Goal: Task Accomplishment & Management: Use online tool/utility

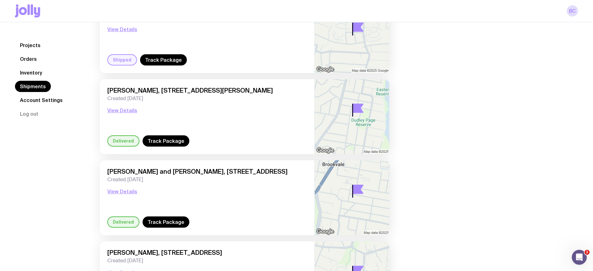
scroll to position [3232, 0]
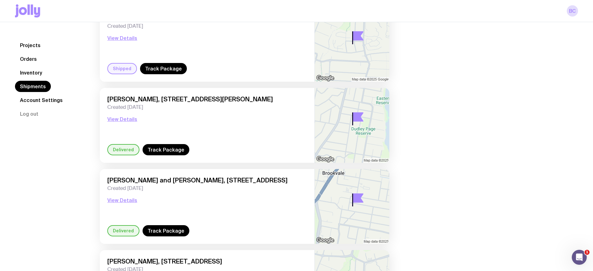
click at [26, 58] on link "Orders" at bounding box center [28, 58] width 27 height 11
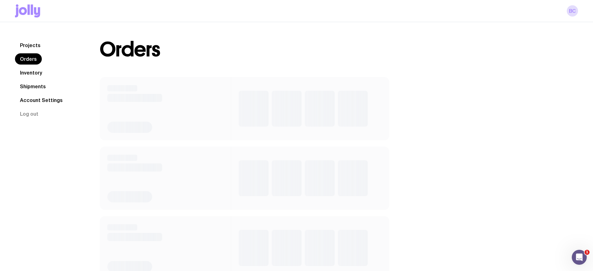
click at [29, 70] on link "Inventory" at bounding box center [31, 72] width 32 height 11
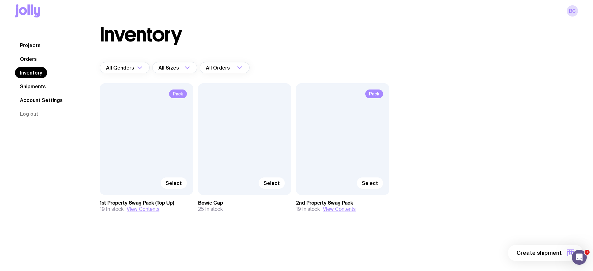
scroll to position [22, 0]
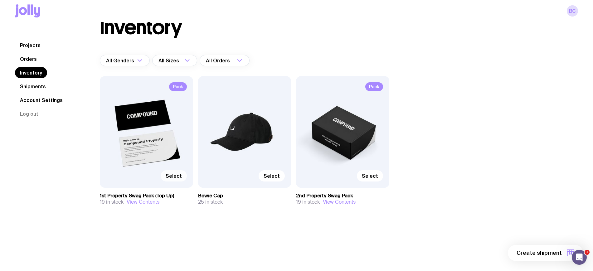
click at [170, 176] on span "Select" at bounding box center [174, 176] width 16 height 6
click at [0, 0] on input "Select" at bounding box center [0, 0] width 0 height 0
click at [558, 253] on span "1 item" at bounding box center [554, 252] width 16 height 7
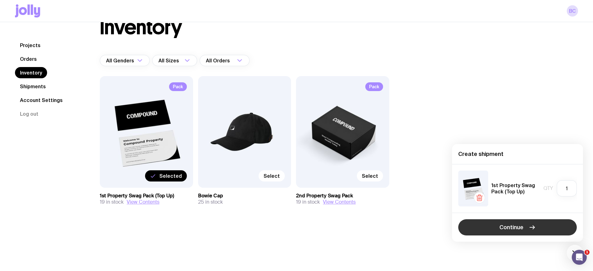
click at [509, 231] on button "Continue" at bounding box center [517, 227] width 118 height 16
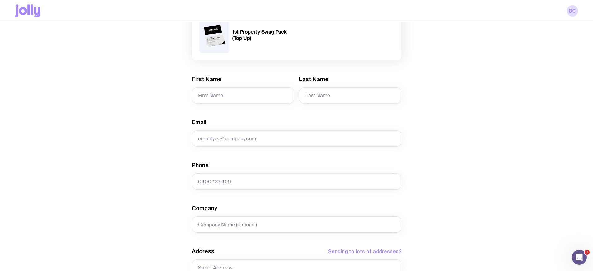
scroll to position [156, 0]
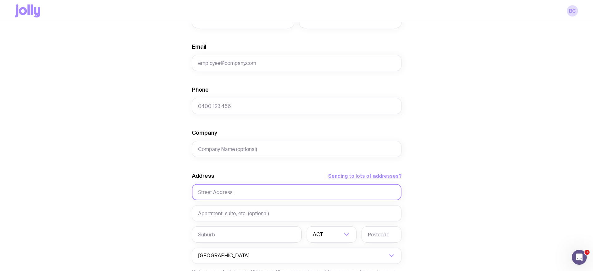
click at [221, 194] on input "text" at bounding box center [297, 192] width 210 height 16
paste input "[STREET_ADDRESS]"
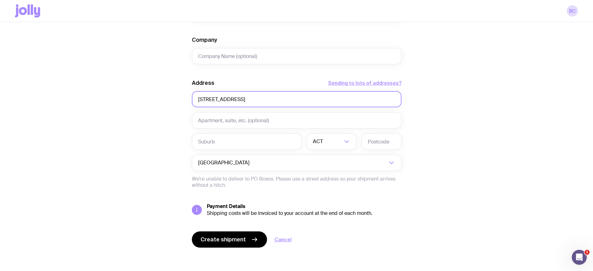
scroll to position [250, 0]
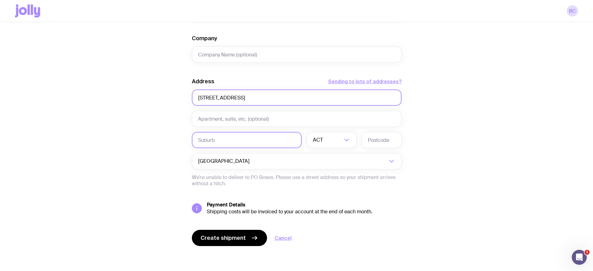
type input "[STREET_ADDRESS]"
click at [244, 141] on input "text" at bounding box center [247, 140] width 110 height 16
type input "Edgecliff"
click at [323, 154] on li "[GEOGRAPHIC_DATA]" at bounding box center [331, 157] width 49 height 13
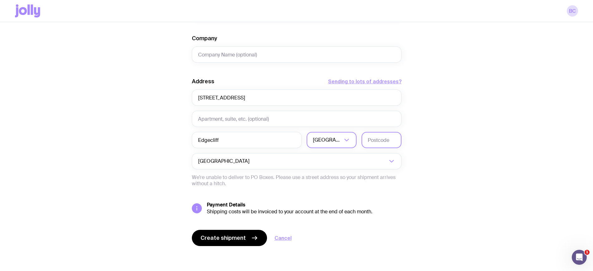
click at [374, 142] on input "text" at bounding box center [381, 140] width 40 height 16
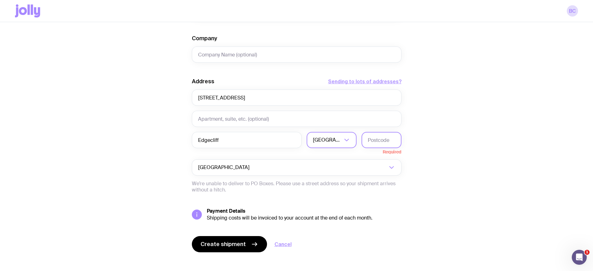
click at [388, 140] on input "text" at bounding box center [381, 140] width 40 height 16
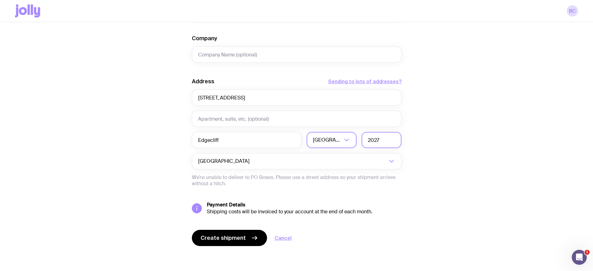
type input "2027"
click at [448, 184] on div "Create shipment Shipment details 1 1st Property Swag Pack (Top Up) First Name L…" at bounding box center [296, 34] width 563 height 474
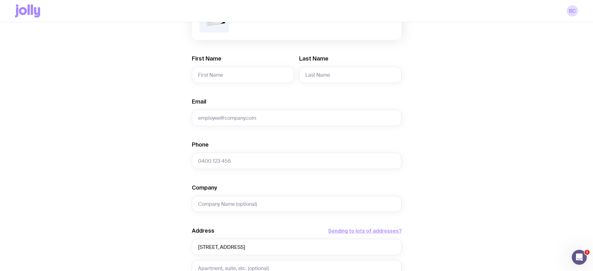
scroll to position [55, 0]
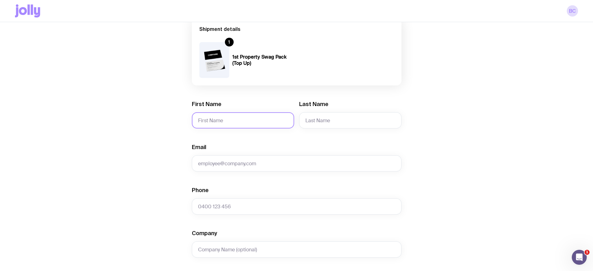
click at [225, 116] on input "First Name" at bounding box center [243, 120] width 102 height 16
type input "[PERSON_NAME]"
type input "Cust"
paste input "[PERSON_NAME][EMAIL_ADDRESS][DOMAIN_NAME]"
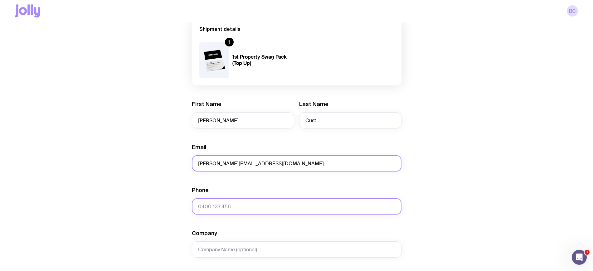
type input "[PERSON_NAME][EMAIL_ADDRESS][DOMAIN_NAME]"
click at [248, 204] on input "Phone" at bounding box center [297, 206] width 210 height 16
paste input "0418413734"
type input "0418413734"
click at [488, 204] on div "Create shipment Shipment details 1 1st Property Swag Pack (Top Up) First Name […" at bounding box center [296, 229] width 563 height 474
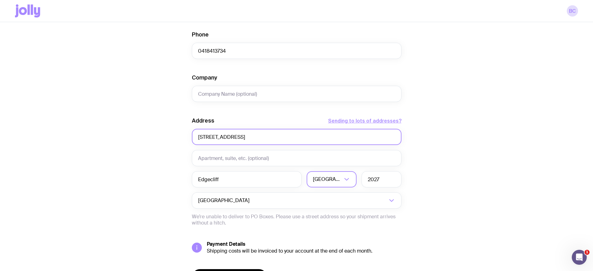
scroll to position [250, 0]
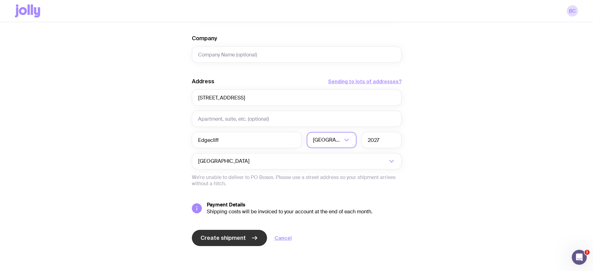
click at [258, 239] on button "Create shipment" at bounding box center [229, 238] width 75 height 16
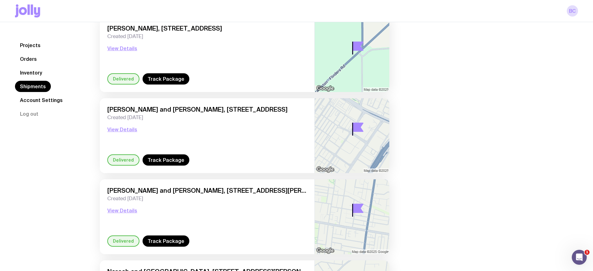
scroll to position [195, 0]
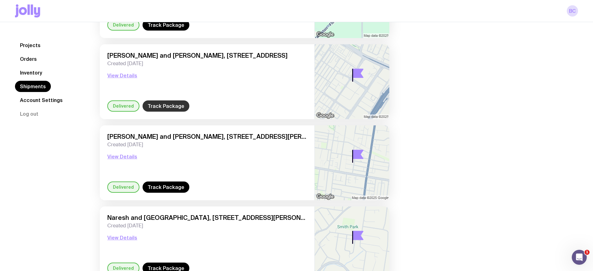
click at [159, 109] on link "Track Package" at bounding box center [165, 105] width 47 height 11
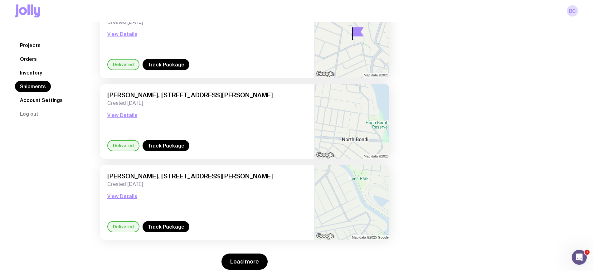
scroll to position [820, 0]
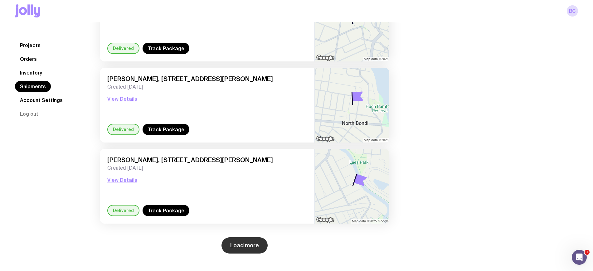
click at [236, 243] on button "Load more" at bounding box center [244, 245] width 46 height 16
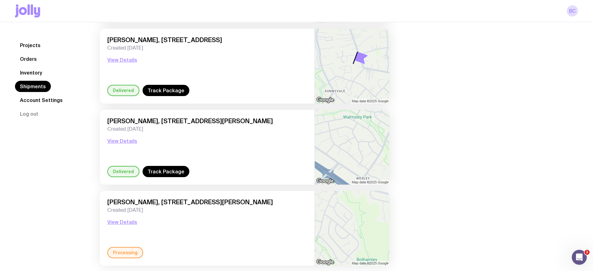
scroll to position [1712, 0]
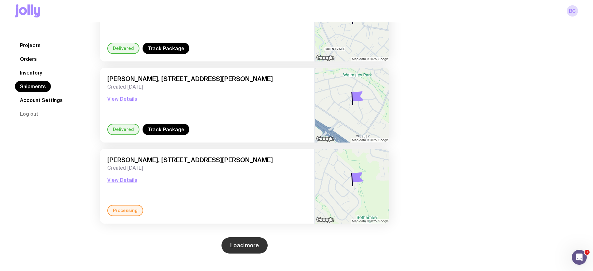
click at [242, 247] on button "Load more" at bounding box center [244, 245] width 46 height 16
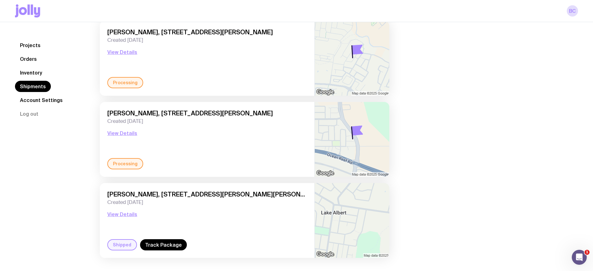
scroll to position [2684, 0]
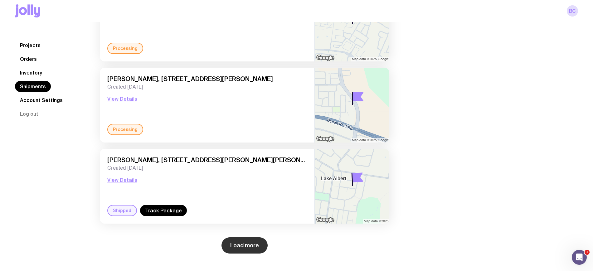
click at [251, 253] on button "Load more" at bounding box center [244, 245] width 46 height 16
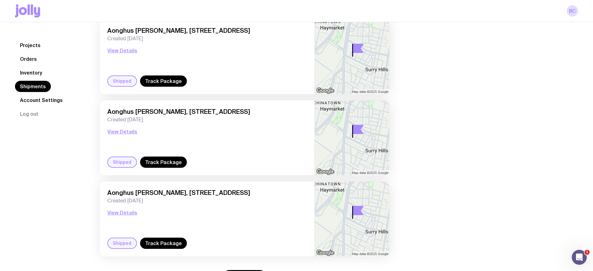
scroll to position [3657, 0]
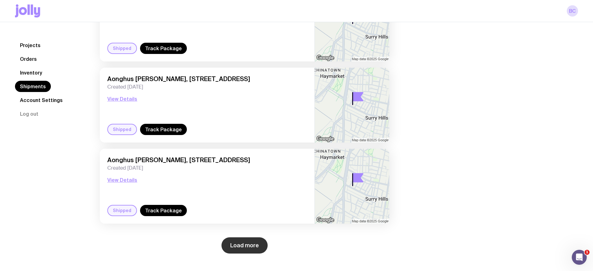
click at [239, 248] on button "Load more" at bounding box center [244, 245] width 46 height 16
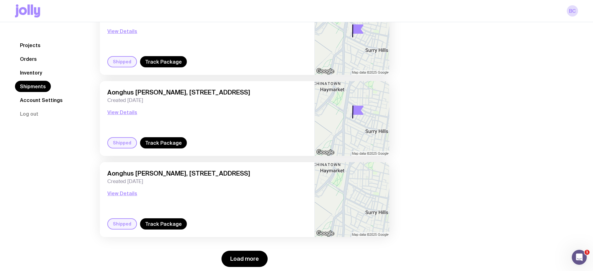
scroll to position [4630, 0]
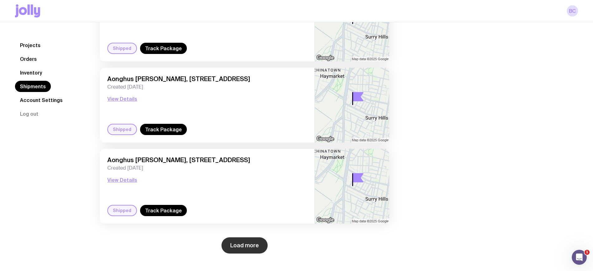
click at [237, 249] on button "Load more" at bounding box center [244, 245] width 46 height 16
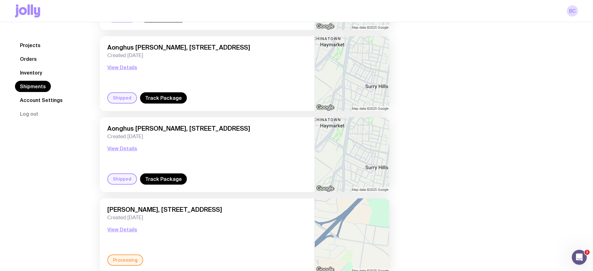
scroll to position [5603, 0]
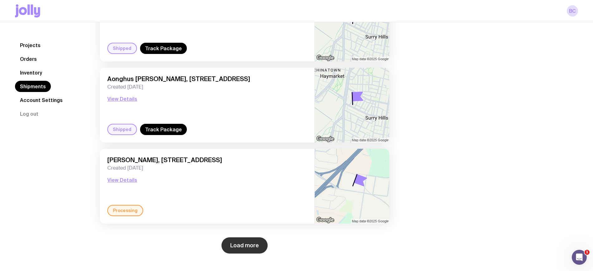
click at [243, 248] on button "Load more" at bounding box center [244, 245] width 46 height 16
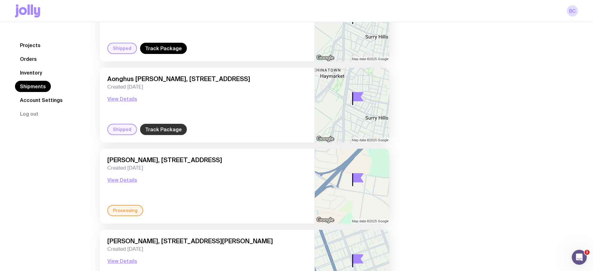
click at [144, 130] on link "Track Package" at bounding box center [163, 129] width 47 height 11
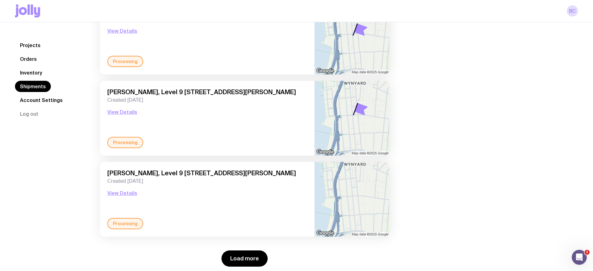
scroll to position [6576, 0]
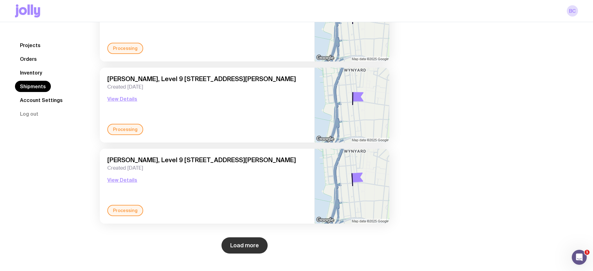
click at [234, 245] on button "Load more" at bounding box center [244, 245] width 46 height 16
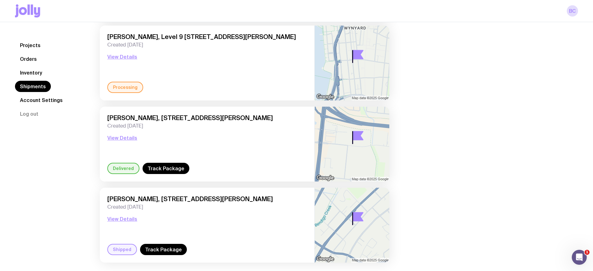
scroll to position [7548, 0]
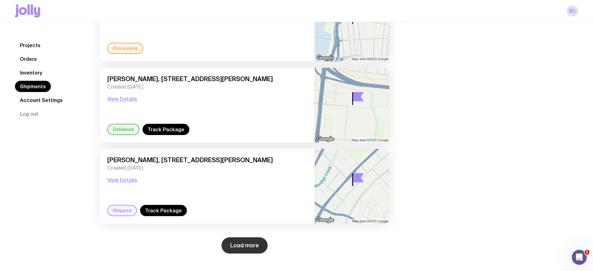
click at [241, 247] on button "Load more" at bounding box center [244, 245] width 46 height 16
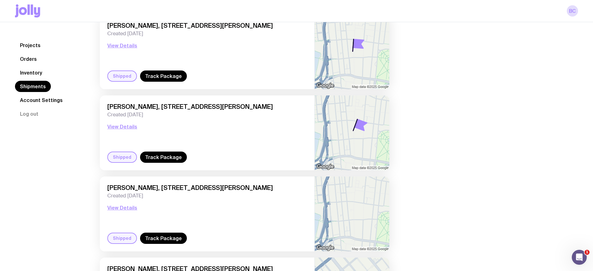
scroll to position [8172, 0]
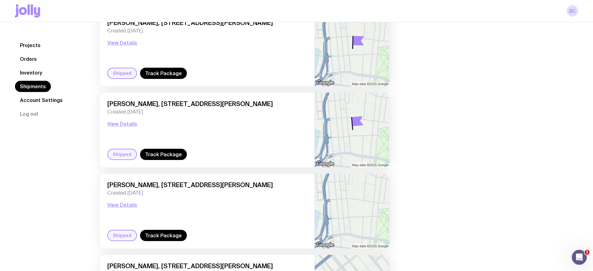
click at [25, 60] on link "Orders" at bounding box center [28, 58] width 27 height 11
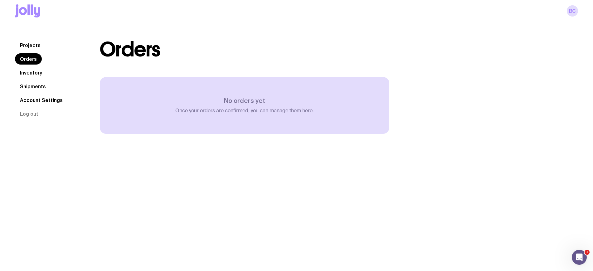
click at [36, 74] on link "Inventory" at bounding box center [31, 72] width 32 height 11
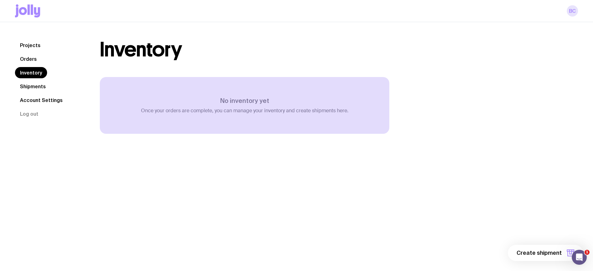
click at [576, 12] on link "BC" at bounding box center [572, 10] width 11 height 11
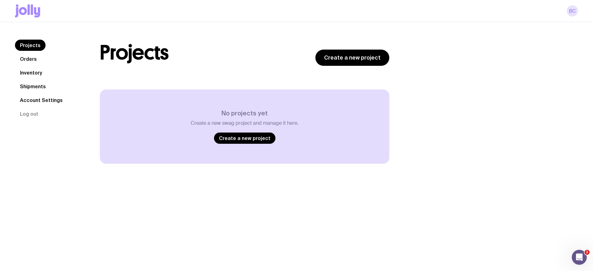
click at [572, 12] on link "BC" at bounding box center [572, 10] width 11 height 11
click at [571, 13] on link "BC" at bounding box center [572, 10] width 11 height 11
click at [572, 11] on link "BC" at bounding box center [572, 10] width 11 height 11
